Goal: Task Accomplishment & Management: Manage account settings

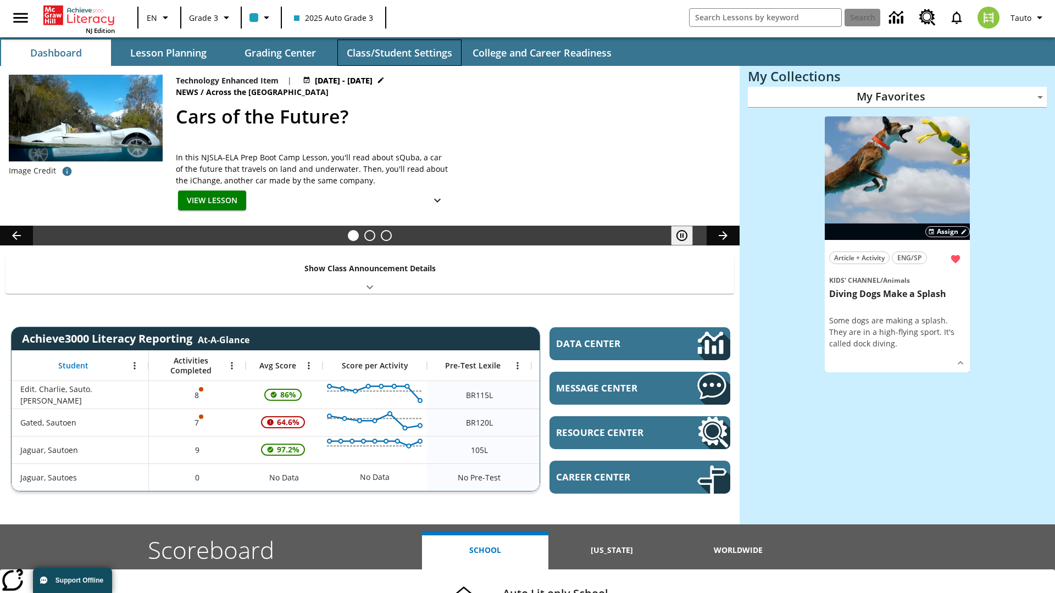
click at [399, 53] on button "Class/Student Settings" at bounding box center [399, 53] width 124 height 26
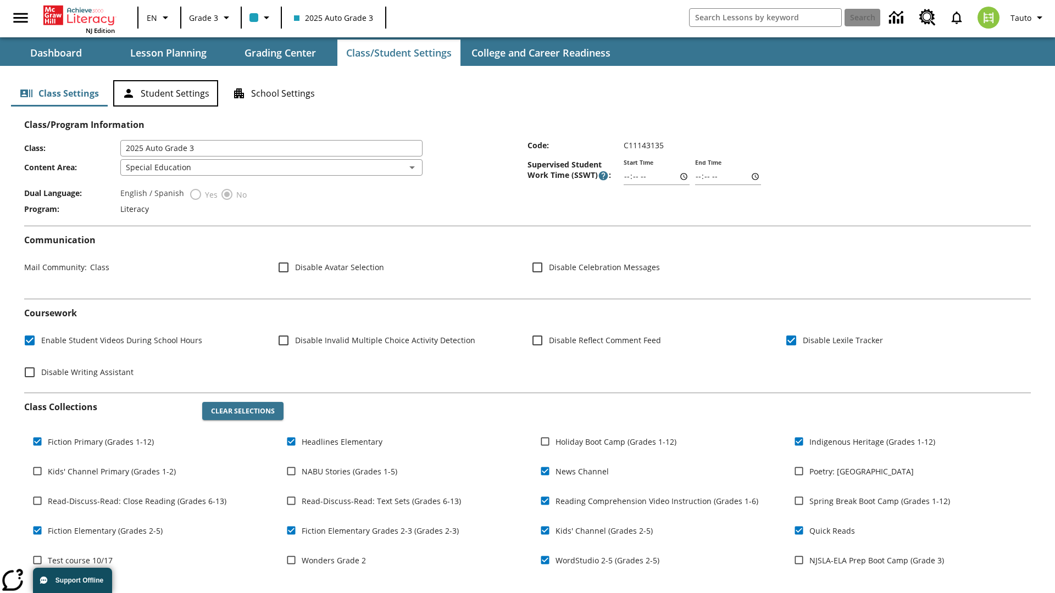
click at [165, 93] on button "Student Settings" at bounding box center [165, 93] width 105 height 26
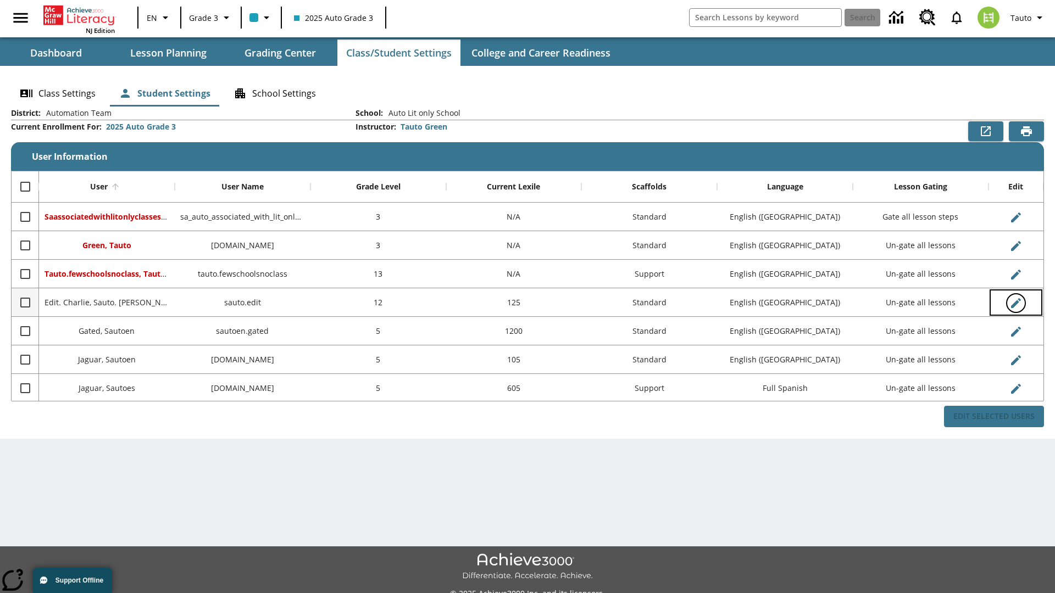
click at [1015, 303] on icon "Edit User" at bounding box center [1016, 303] width 10 height 10
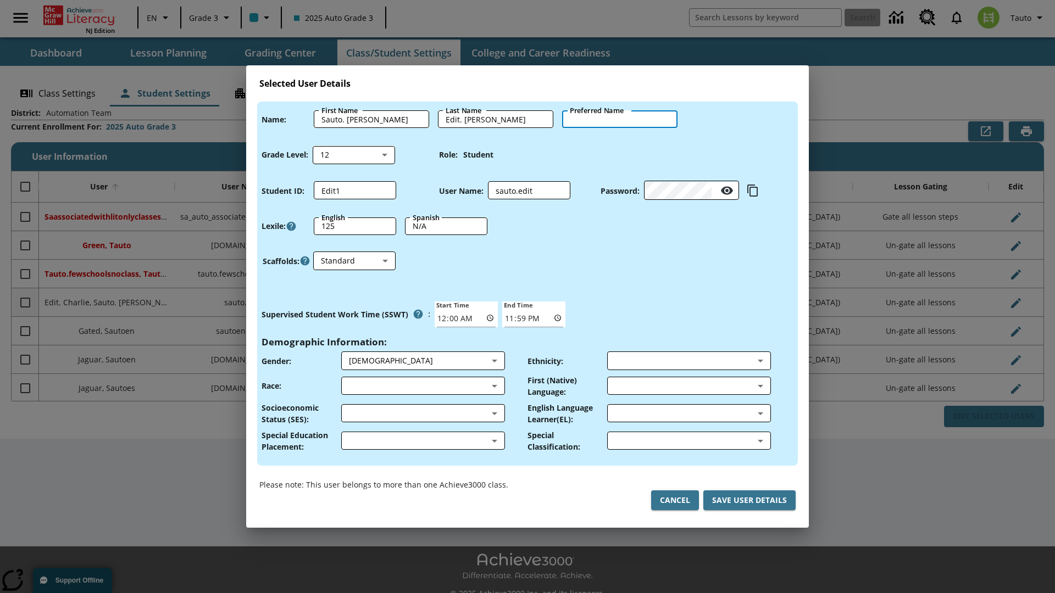
type input "[PERSON_NAME]"
click at [675, 500] on button "Cancel" at bounding box center [675, 501] width 48 height 20
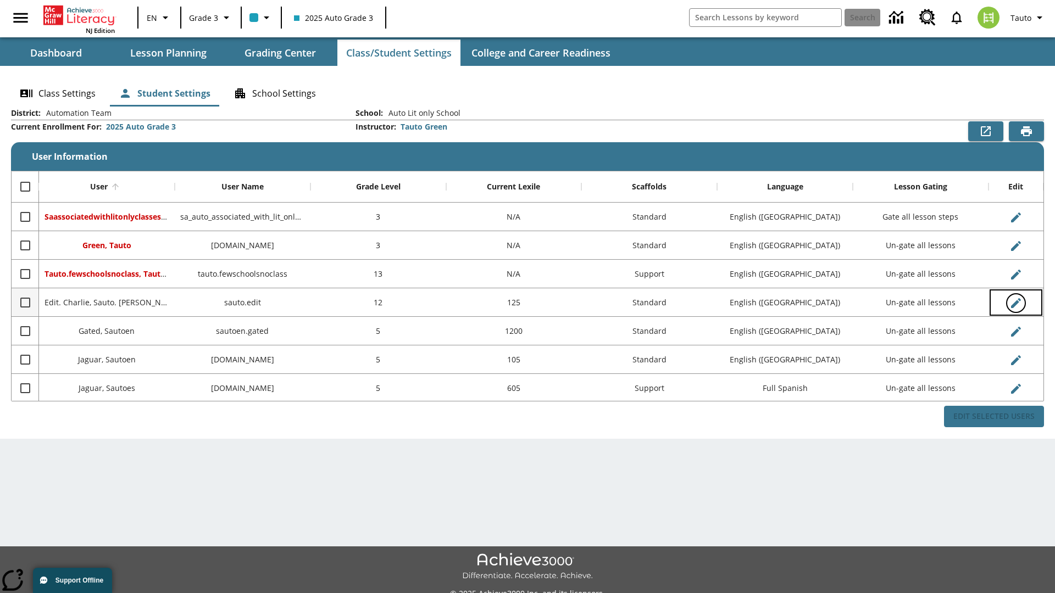
click at [1015, 303] on icon "Edit User" at bounding box center [1016, 303] width 10 height 10
